Goal: Find specific page/section: Find specific page/section

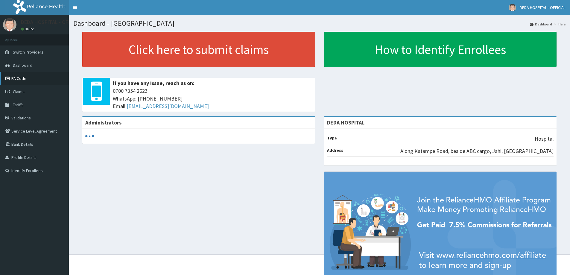
click at [20, 80] on link "PA Code" at bounding box center [34, 78] width 69 height 13
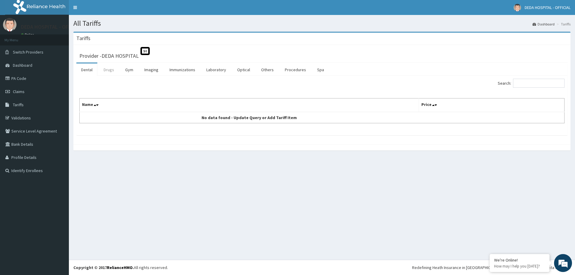
click at [113, 72] on link "Drugs" at bounding box center [109, 69] width 20 height 13
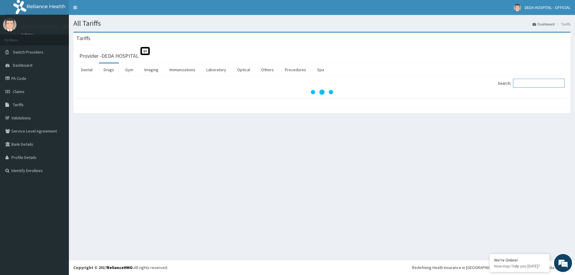
click at [522, 83] on input "Search:" at bounding box center [538, 83] width 51 height 9
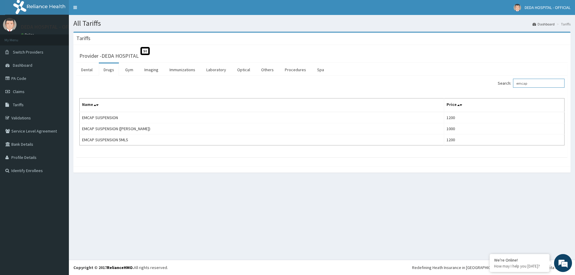
type input "emcap"
click at [25, 78] on link "PA Code" at bounding box center [34, 78] width 69 height 13
